Goal: Check status

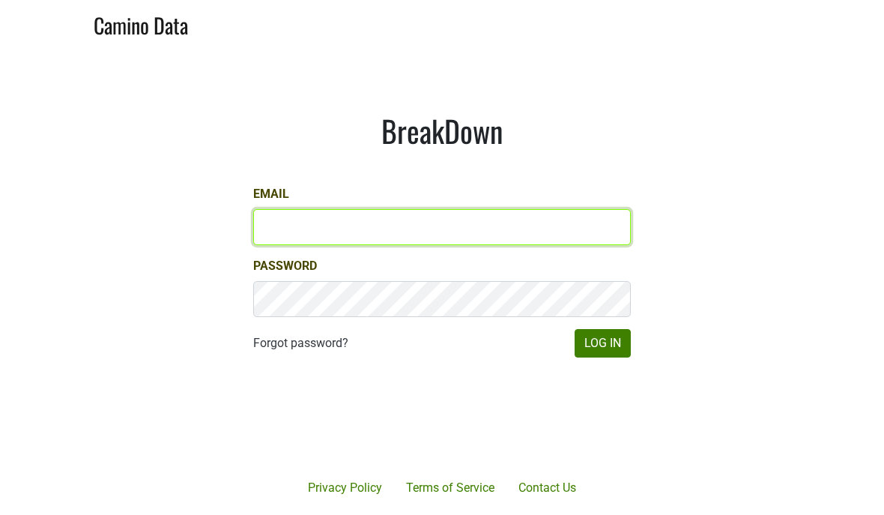
type input "[EMAIL_ADDRESS][DOMAIN_NAME]"
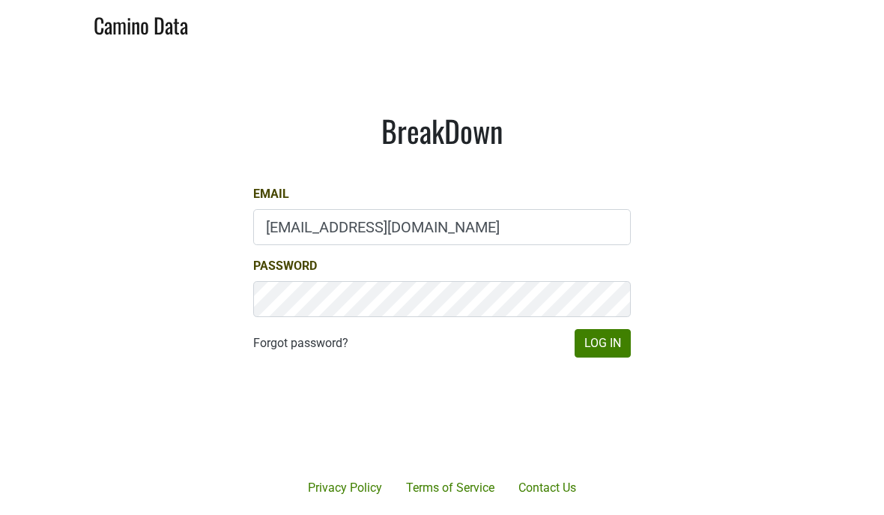
click at [602, 342] on button "Log In" at bounding box center [602, 343] width 56 height 28
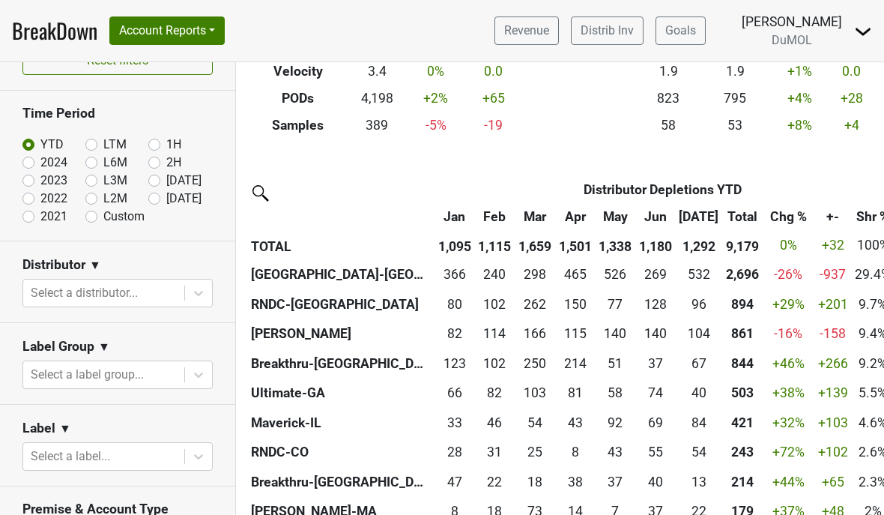
scroll to position [30, 0]
click at [163, 201] on input "[DATE]" at bounding box center [178, 197] width 60 height 15
radio input "true"
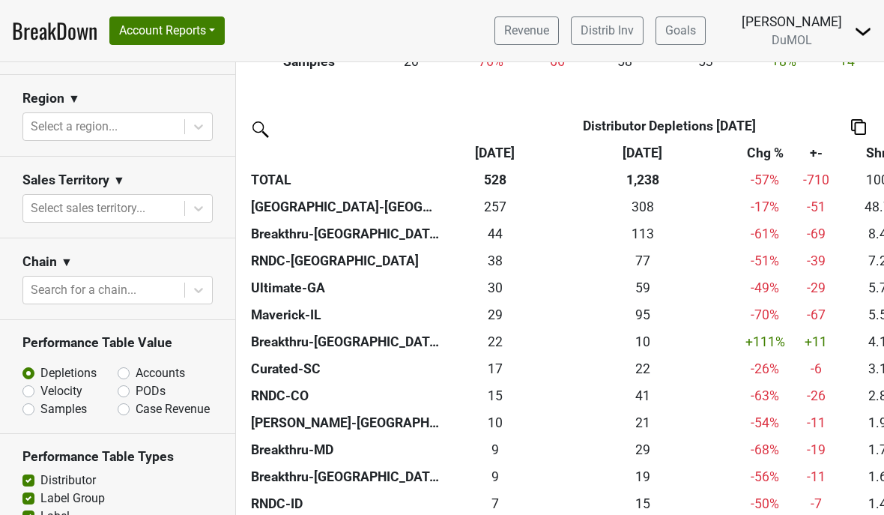
scroll to position [601, 0]
click at [137, 364] on label "Accounts" at bounding box center [160, 372] width 49 height 18
click at [137, 364] on input "Accounts" at bounding box center [163, 370] width 91 height 15
radio input "true"
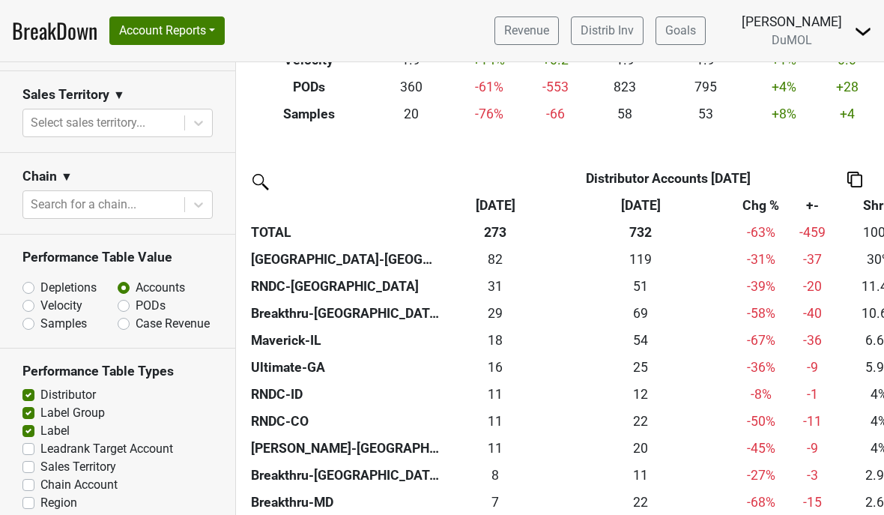
scroll to position [685, 0]
click at [497, 252] on div "82 82" at bounding box center [495, 258] width 98 height 19
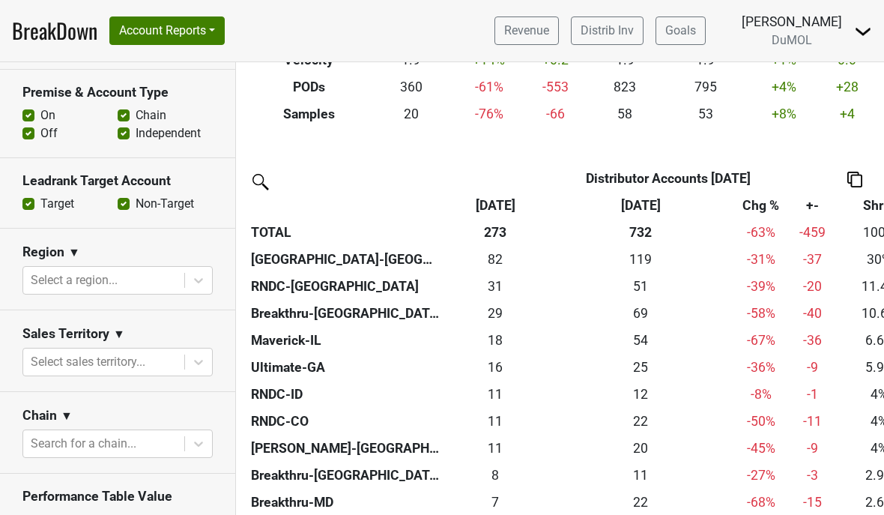
scroll to position [446, 0]
click at [40, 129] on label "Off" at bounding box center [48, 134] width 17 height 18
click at [30, 129] on input "Off" at bounding box center [28, 132] width 12 height 15
checkbox input "false"
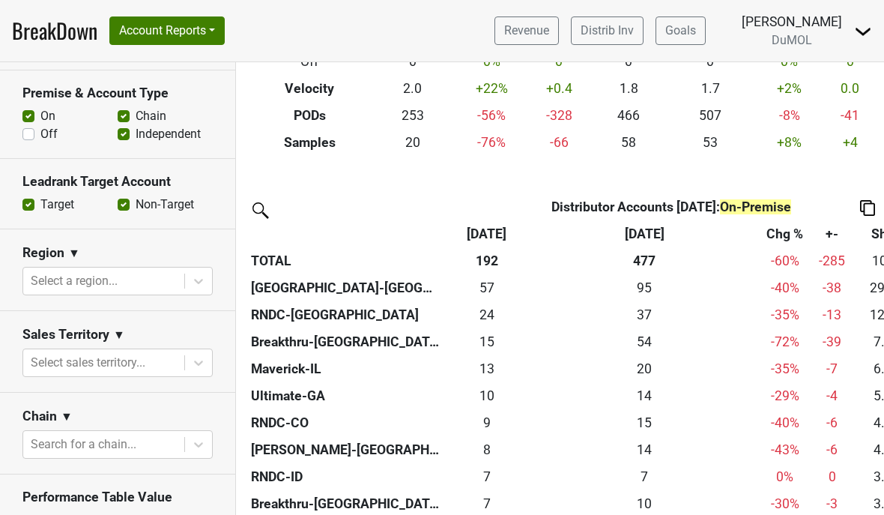
scroll to position [246, 0]
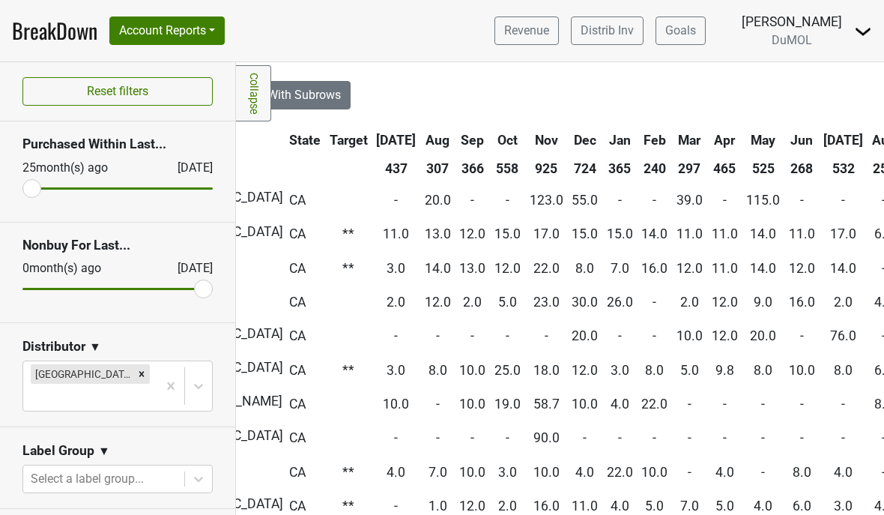
scroll to position [16, 455]
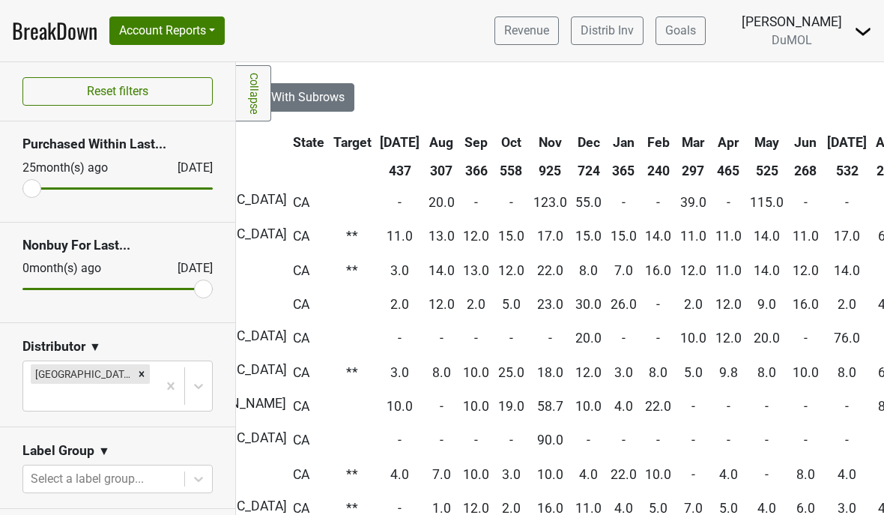
click at [872, 144] on th "Aug" at bounding box center [887, 142] width 31 height 27
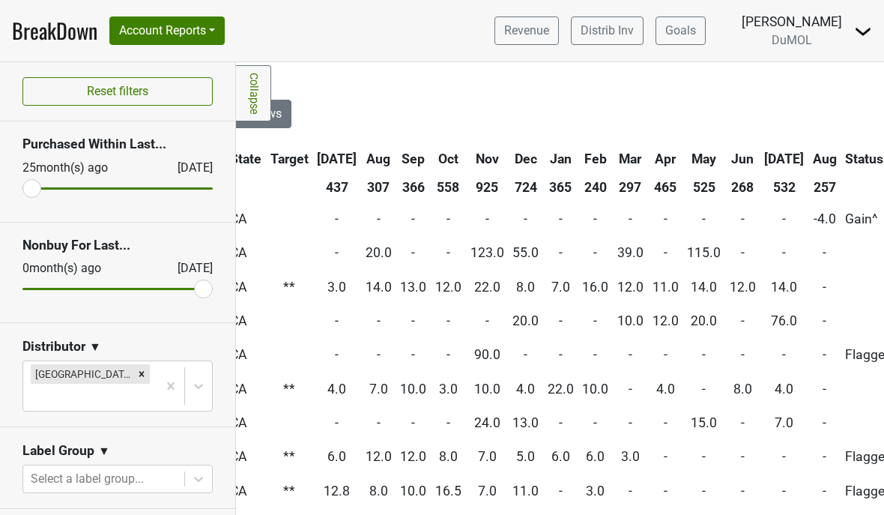
scroll to position [0, 516]
click at [810, 162] on th "Aug" at bounding box center [825, 158] width 31 height 27
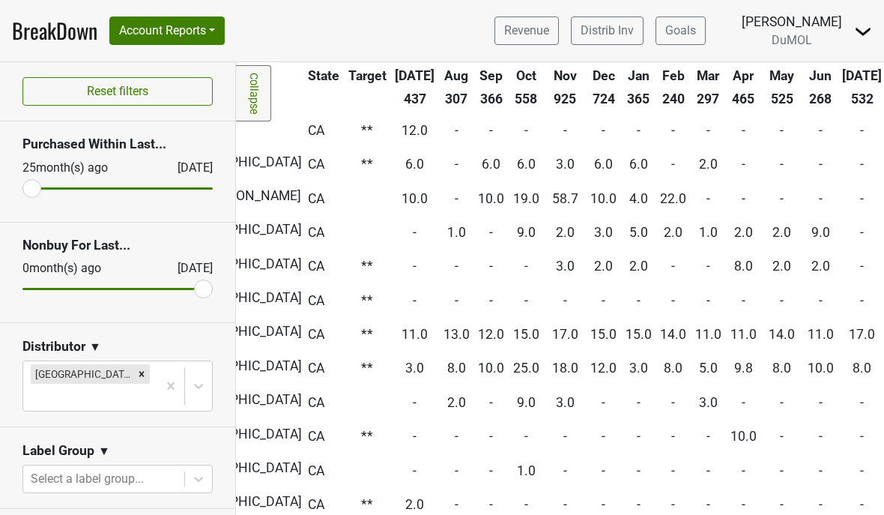
scroll to position [88, 446]
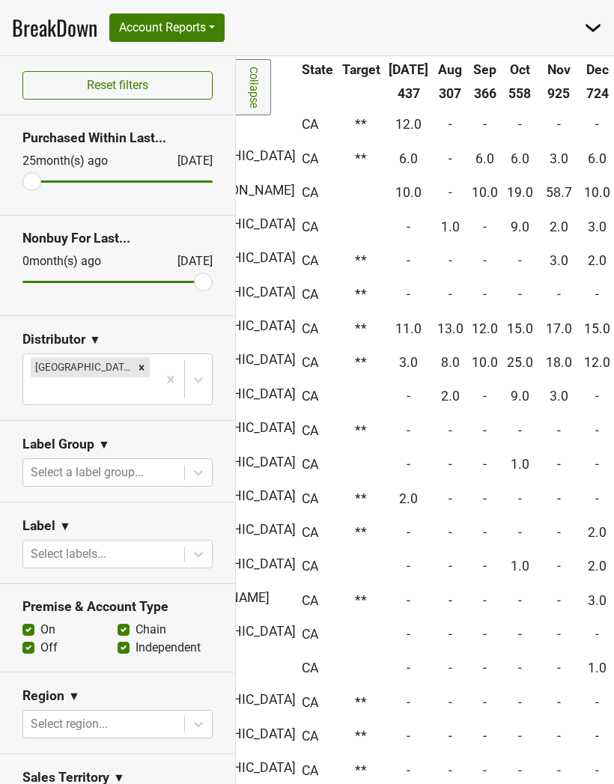
click at [261, 82] on link "Collapse" at bounding box center [253, 87] width 35 height 56
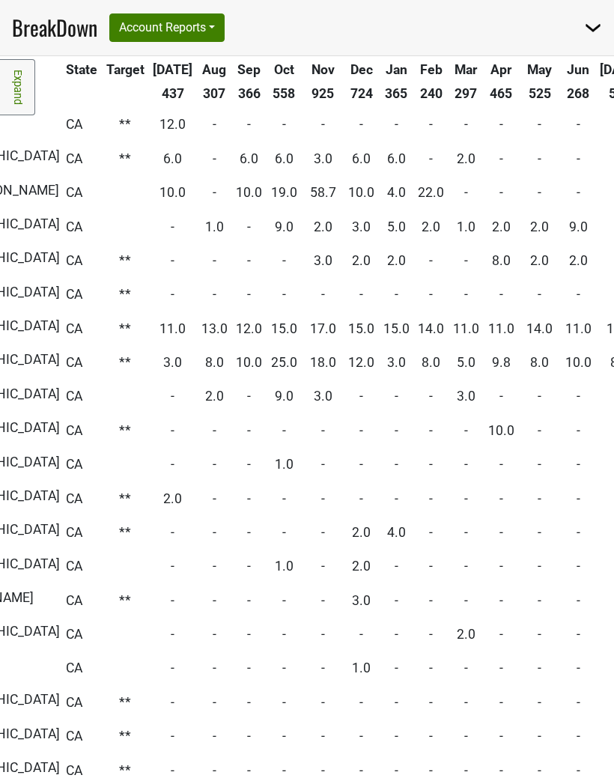
click at [380, 82] on th "Jan" at bounding box center [397, 69] width 34 height 27
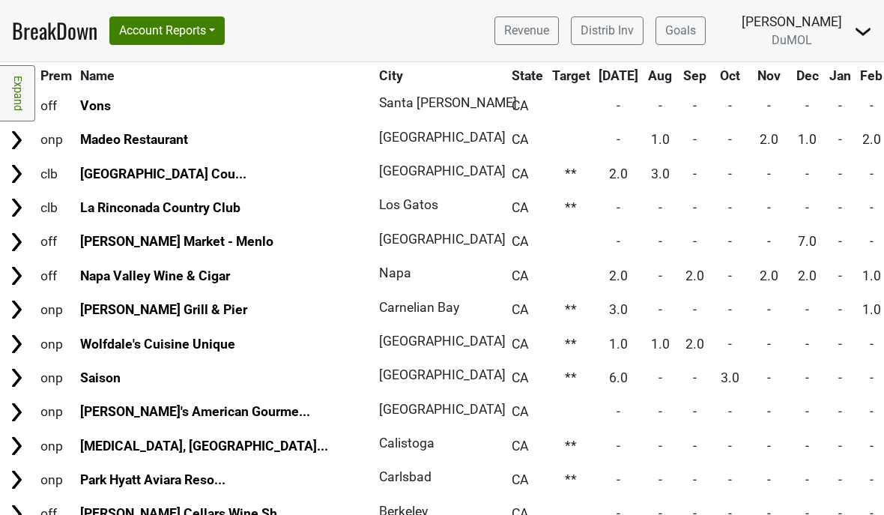
scroll to position [1030, 0]
